Goal: Information Seeking & Learning: Check status

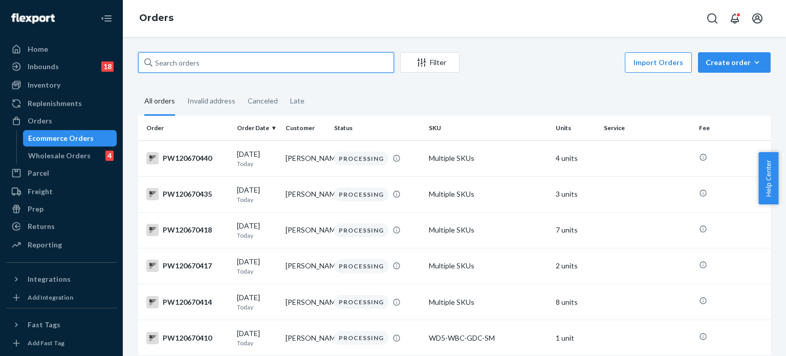
click at [277, 55] on input "text" at bounding box center [266, 62] width 256 height 20
paste input "PW120666328"
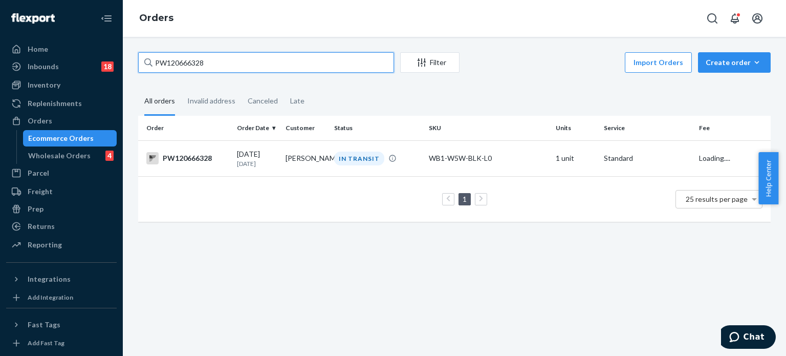
type input "PW120666328"
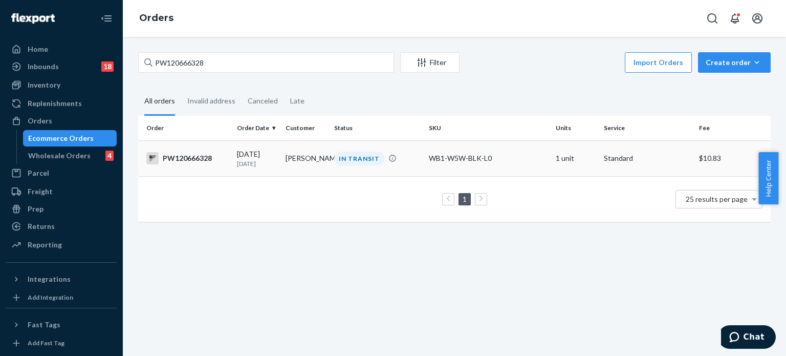
click at [410, 151] on div "IN TRANSIT" at bounding box center [377, 158] width 91 height 14
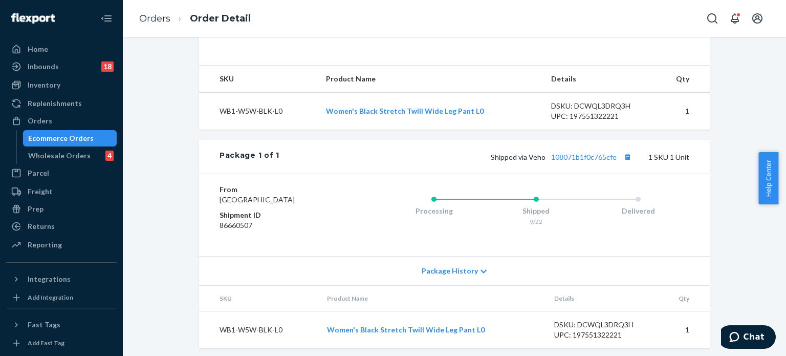
scroll to position [342, 0]
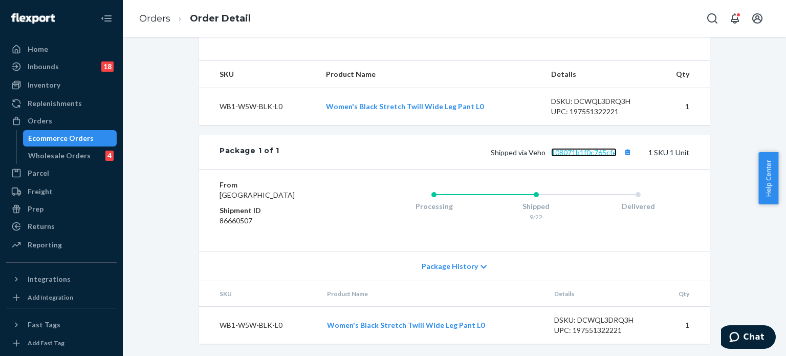
click at [605, 148] on link "108071b1f0c765cfe" at bounding box center [583, 152] width 65 height 9
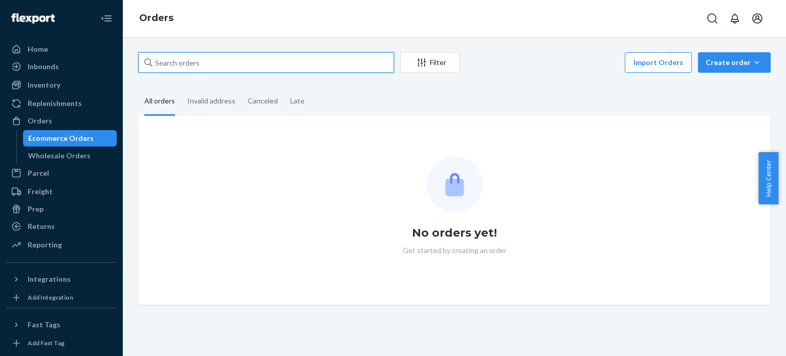
click at [252, 65] on input "text" at bounding box center [266, 62] width 256 height 20
paste input "PW120629238"
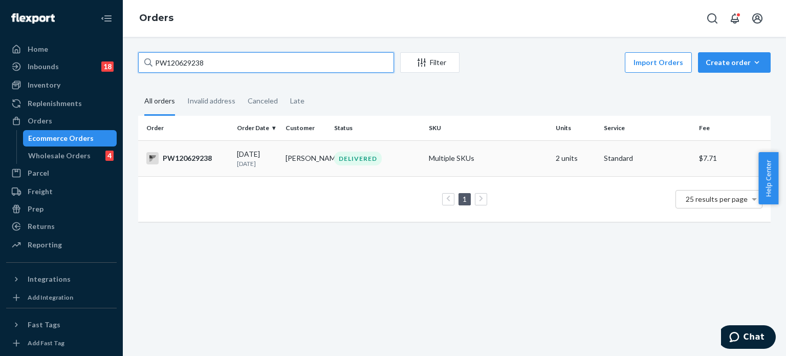
type input "PW120629238"
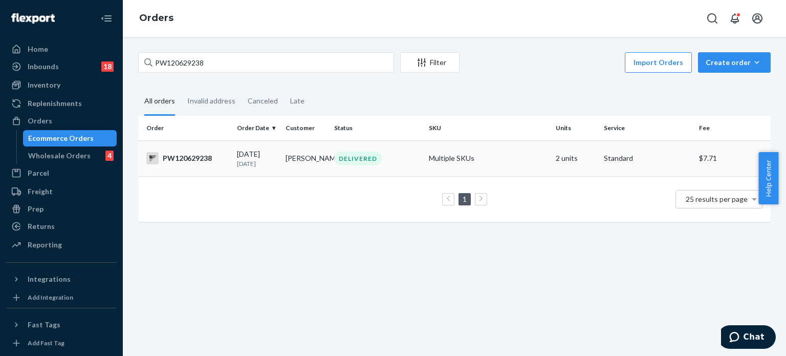
click at [392, 157] on div "DELIVERED" at bounding box center [377, 158] width 91 height 14
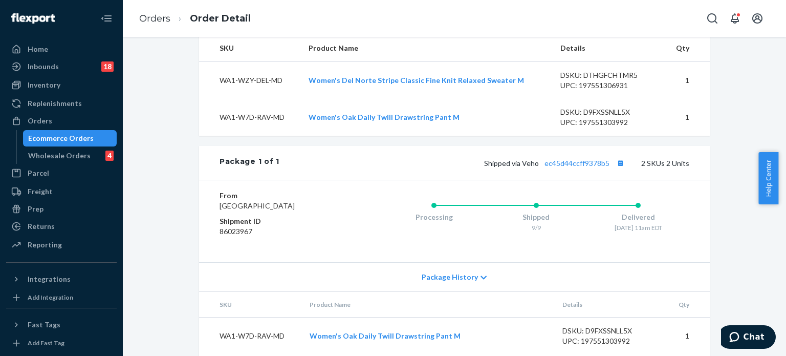
scroll to position [415, 0]
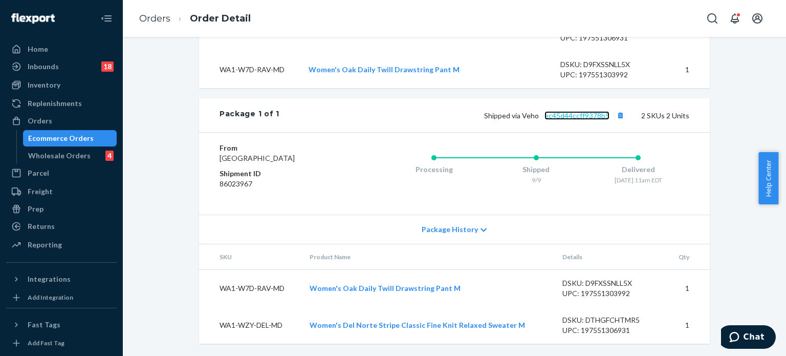
click at [566, 111] on link "ec45d44ccff9378b5" at bounding box center [576, 115] width 65 height 9
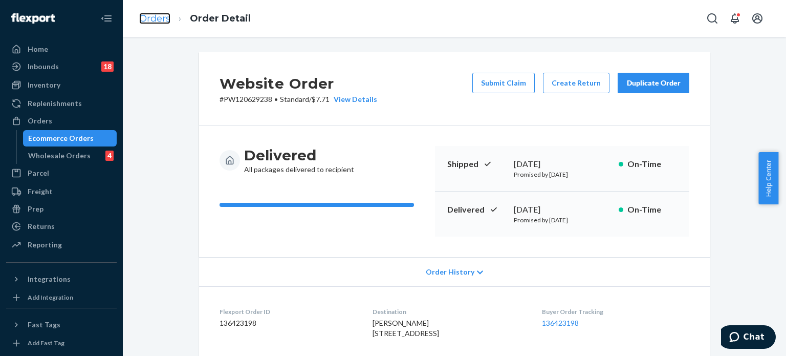
click at [158, 20] on link "Orders" at bounding box center [154, 18] width 31 height 11
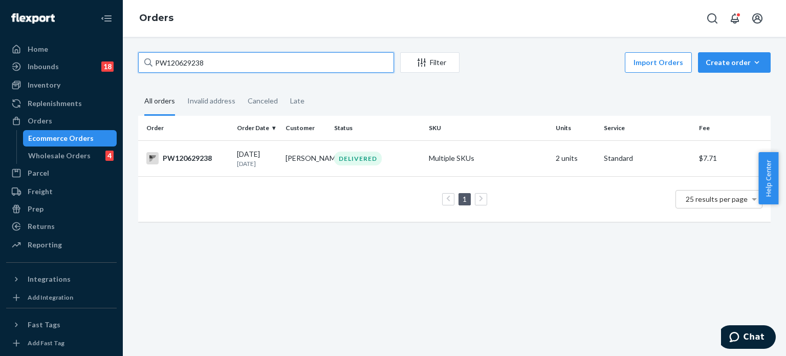
click at [179, 61] on input "PW120629238" at bounding box center [266, 62] width 256 height 20
paste input "50252"
type input "PW120650252"
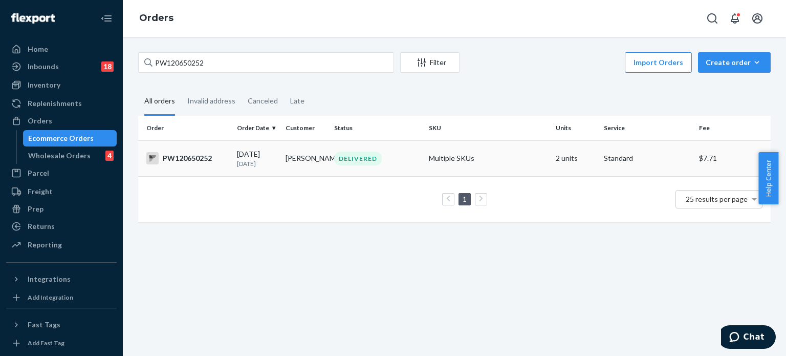
click at [434, 154] on td "Multiple SKUs" at bounding box center [488, 158] width 126 height 36
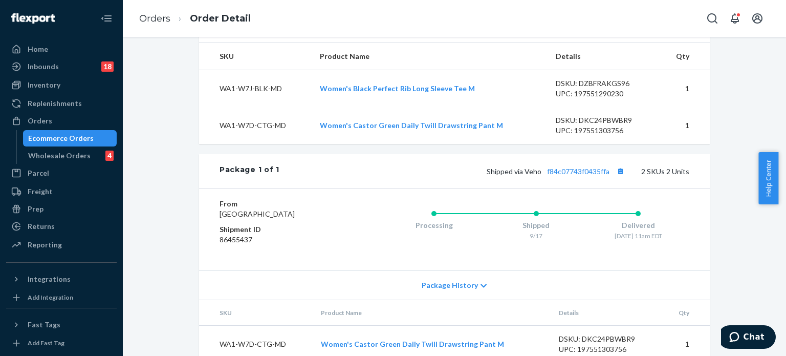
scroll to position [344, 0]
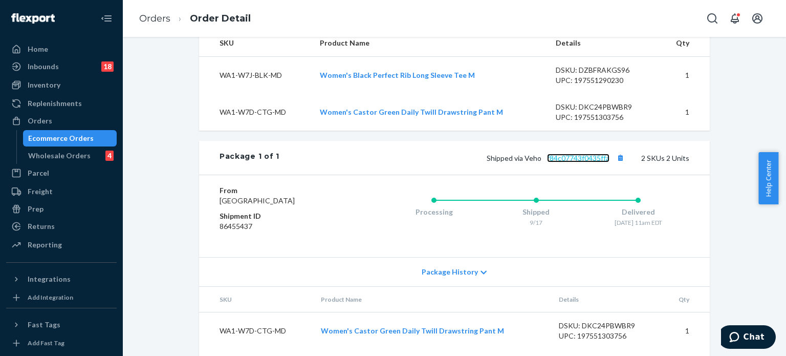
click at [571, 162] on link "f84c07743f0435ffa" at bounding box center [578, 158] width 62 height 9
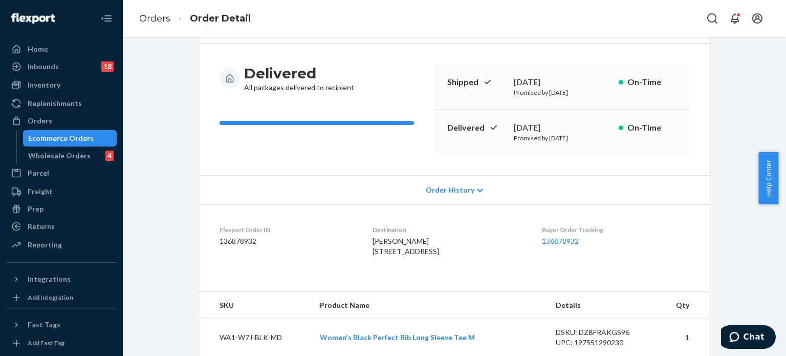
scroll to position [0, 0]
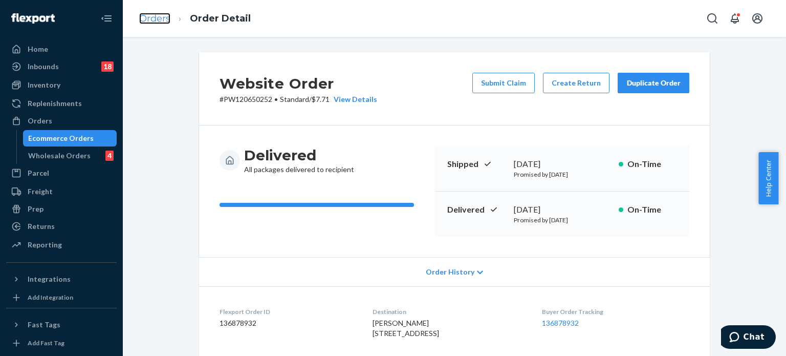
click at [157, 16] on link "Orders" at bounding box center [154, 18] width 31 height 11
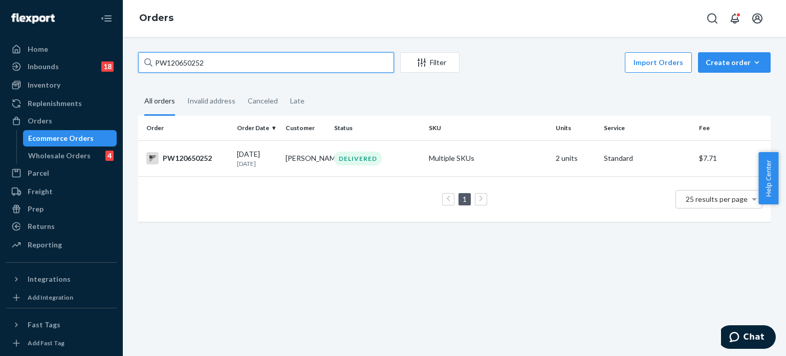
click at [193, 69] on input "PW120650252" at bounding box center [266, 62] width 256 height 20
paste input "49559"
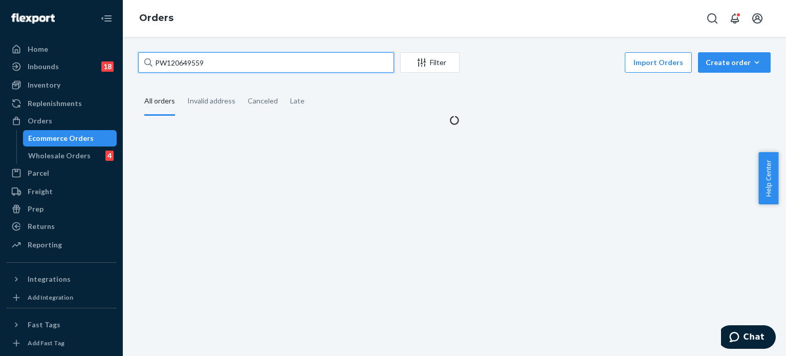
type input "PW120649559"
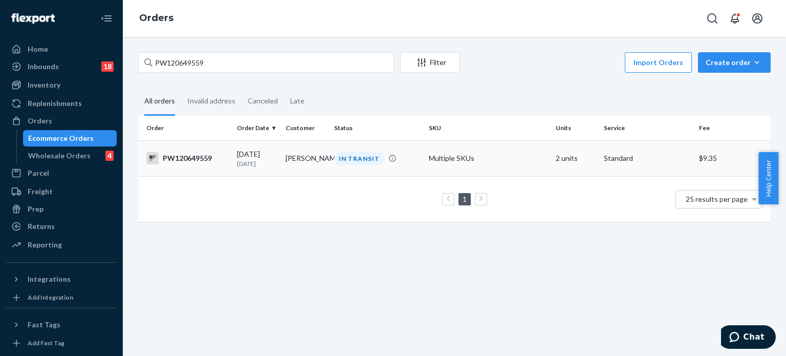
click at [420, 172] on td "IN TRANSIT" at bounding box center [377, 158] width 95 height 36
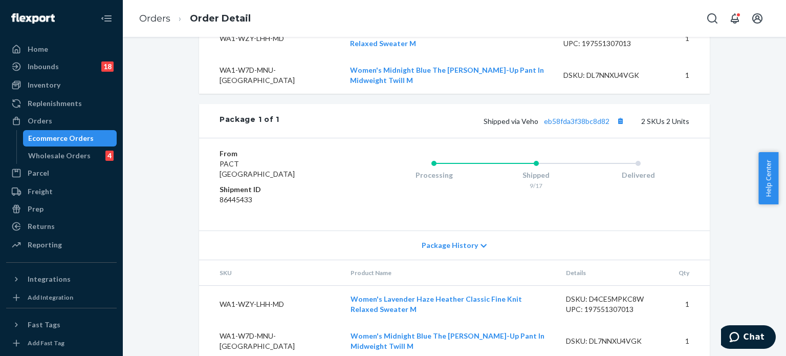
scroll to position [382, 0]
click at [557, 124] on link "eb58fda3f38bc8d82" at bounding box center [576, 119] width 65 height 9
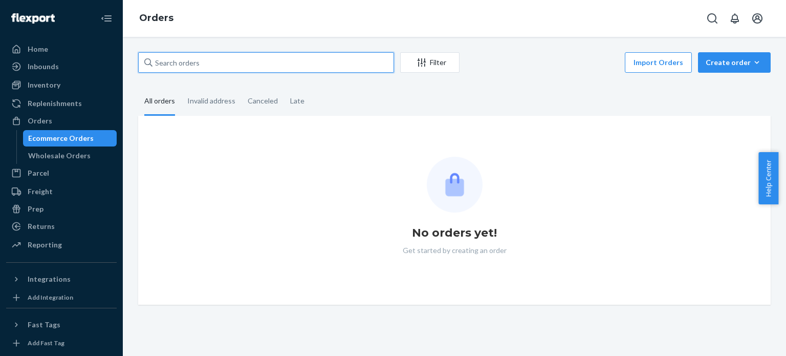
click at [256, 61] on input "text" at bounding box center [266, 62] width 256 height 20
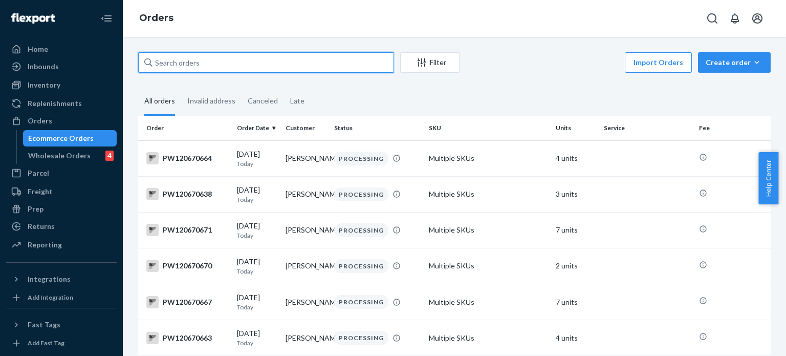
paste input "PW120647489"
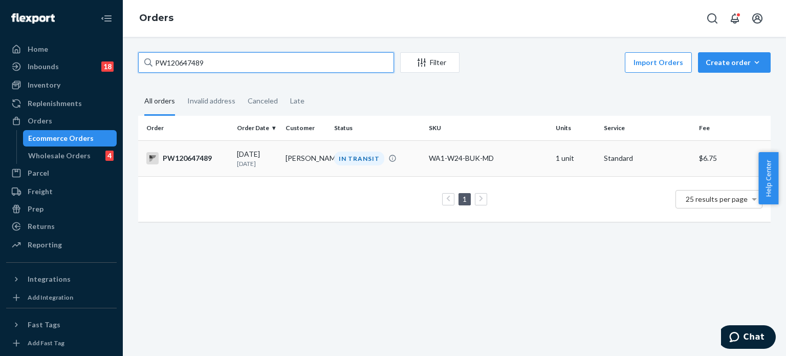
type input "PW120647489"
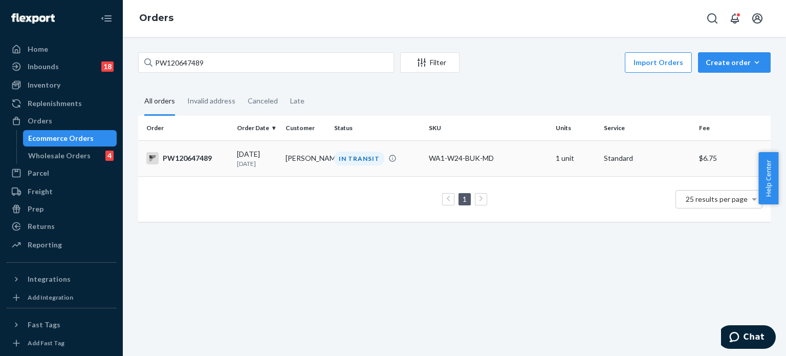
click at [411, 155] on div "IN TRANSIT" at bounding box center [377, 158] width 91 height 14
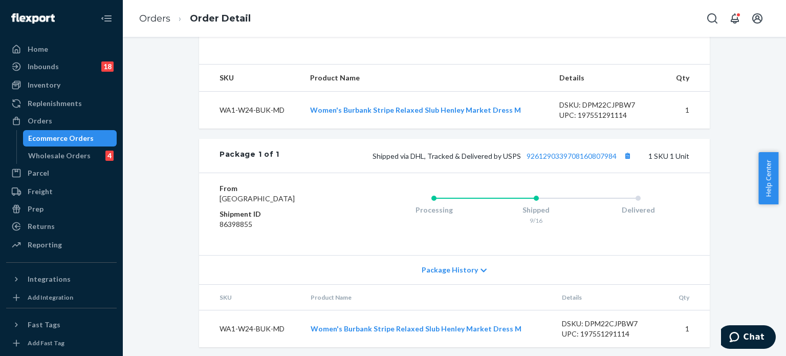
scroll to position [315, 0]
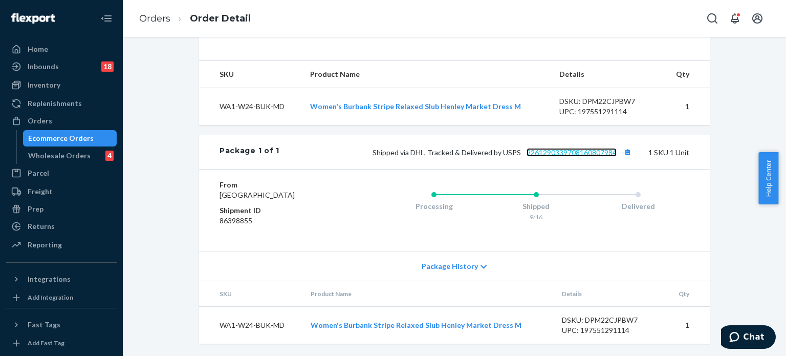
click at [544, 157] on link "9261290339708160807984" at bounding box center [572, 152] width 90 height 9
